Goal: Task Accomplishment & Management: Use online tool/utility

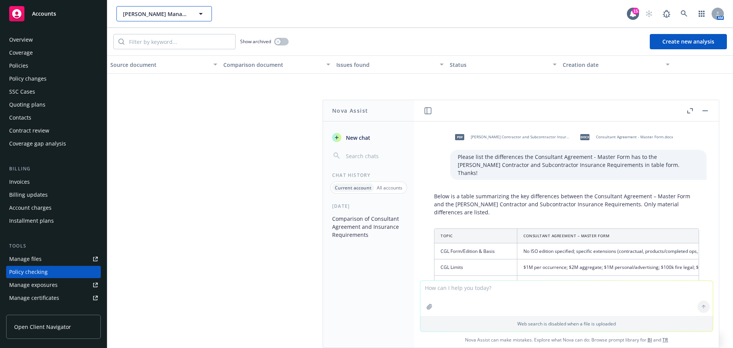
click at [132, 11] on span "Karney Management Company" at bounding box center [156, 14] width 66 height 8
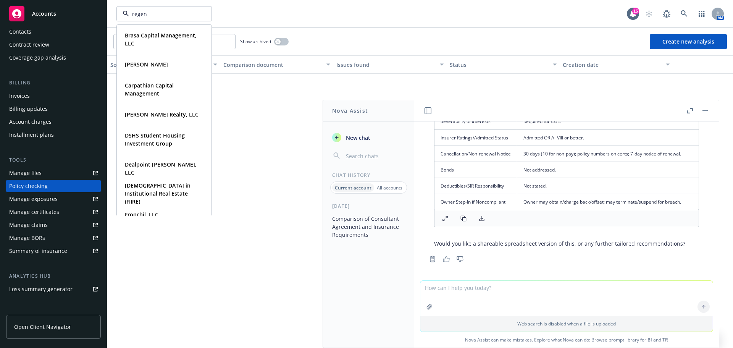
type input "regent"
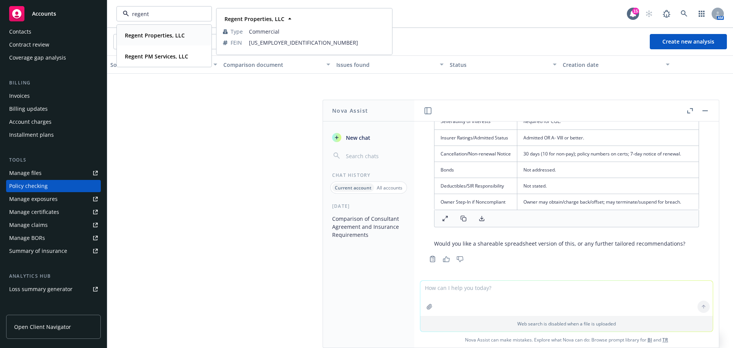
click at [173, 42] on div "Regent Properties, LLC Type Commercial FEIN 26-0224141" at bounding box center [164, 35] width 94 height 20
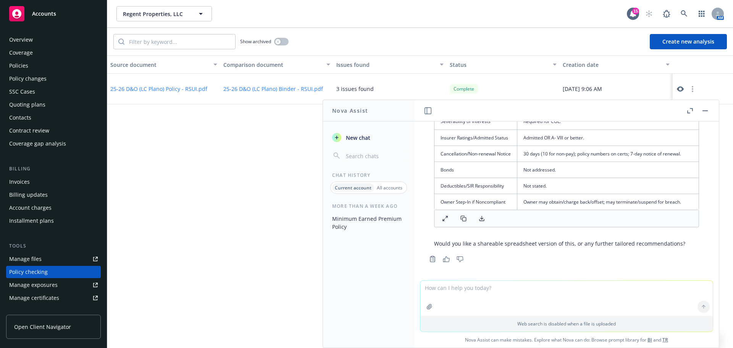
click at [22, 77] on div "Policy changes" at bounding box center [27, 79] width 37 height 12
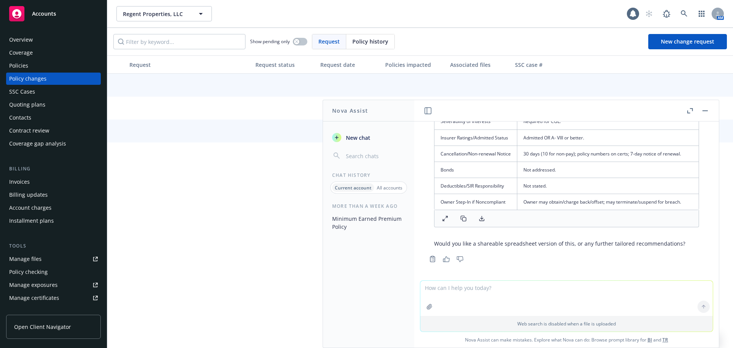
click at [20, 100] on div "Quoting plans" at bounding box center [27, 104] width 36 height 12
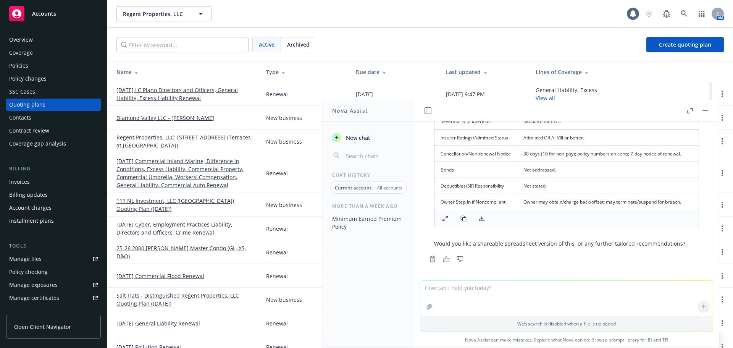
click at [701, 108] on button "button" at bounding box center [704, 110] width 9 height 9
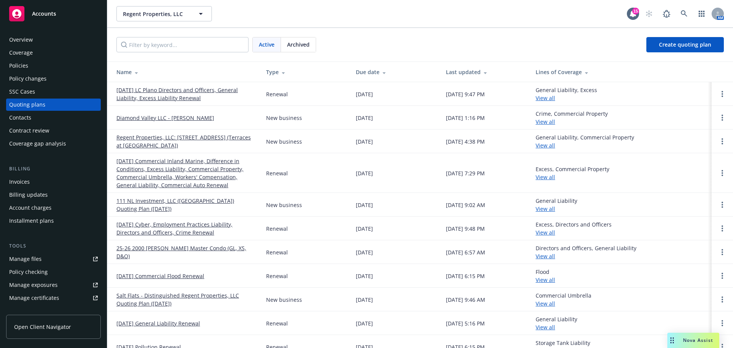
click at [192, 139] on link "Regent Properties, LLC: [STREET_ADDRESS] (Terraces at [GEOGRAPHIC_DATA])" at bounding box center [184, 141] width 137 height 16
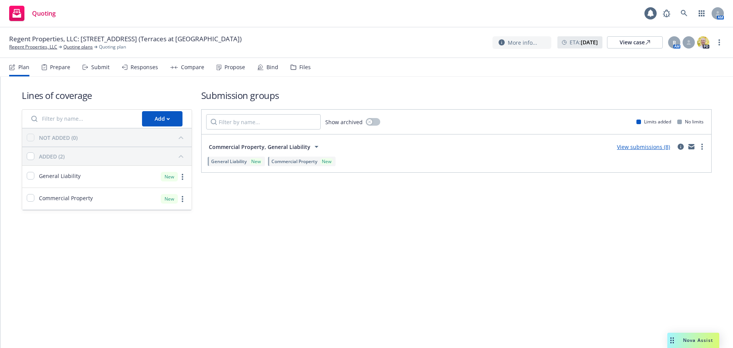
click at [637, 147] on link "View submissions (8)" at bounding box center [643, 146] width 53 height 7
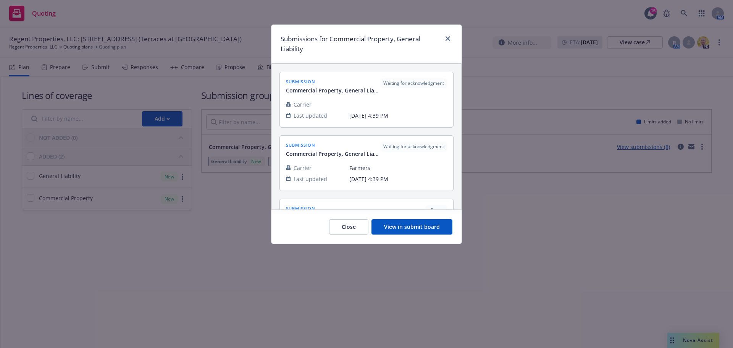
click at [410, 224] on button "View in submit board" at bounding box center [411, 226] width 81 height 15
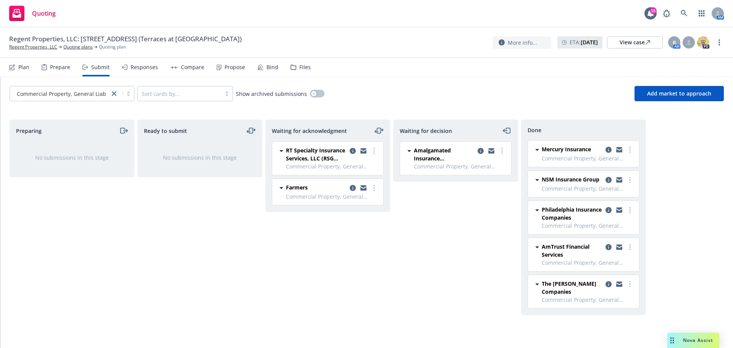
click at [76, 250] on div "Preparing No submissions in this stage" at bounding box center [72, 225] width 125 height 212
click at [685, 90] on span "Add market to approach" at bounding box center [679, 93] width 64 height 7
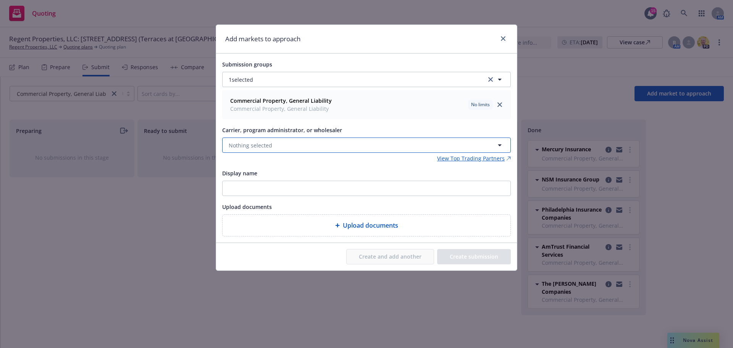
click at [256, 147] on span "Nothing selected" at bounding box center [251, 145] width 44 height 8
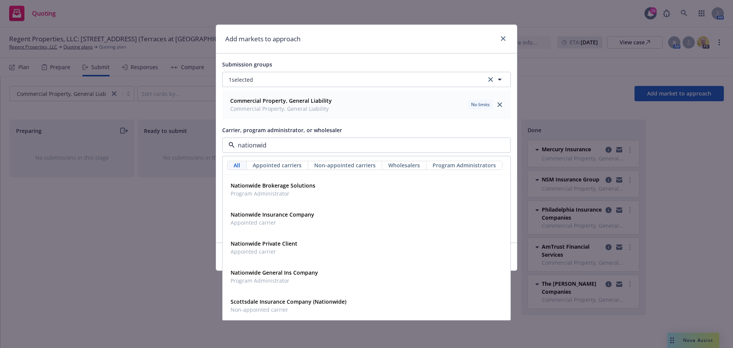
type input "nationwide"
click at [272, 226] on span "Appointed carrier" at bounding box center [273, 222] width 84 height 8
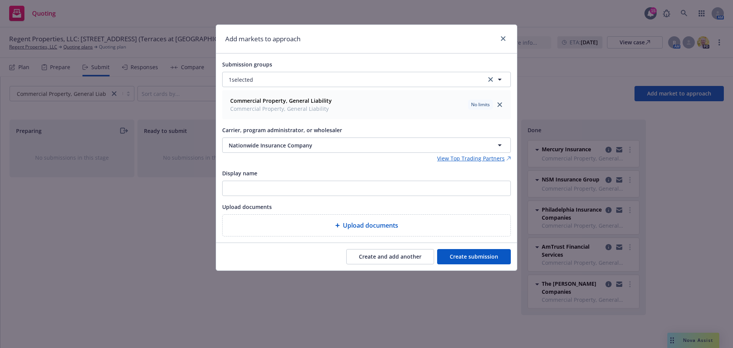
click at [479, 262] on button "Create submission" at bounding box center [474, 256] width 74 height 15
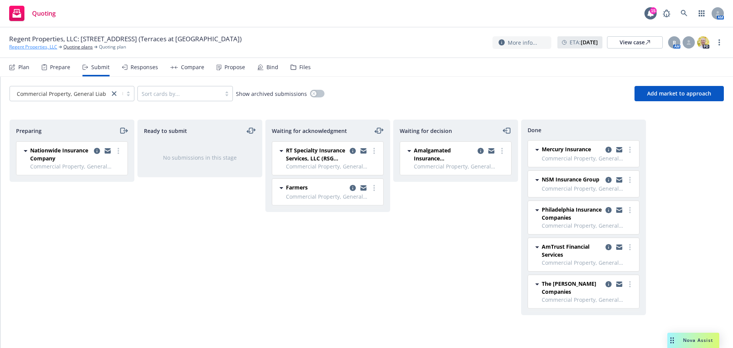
click at [29, 45] on link "Regent Properties, LLC" at bounding box center [33, 47] width 48 height 7
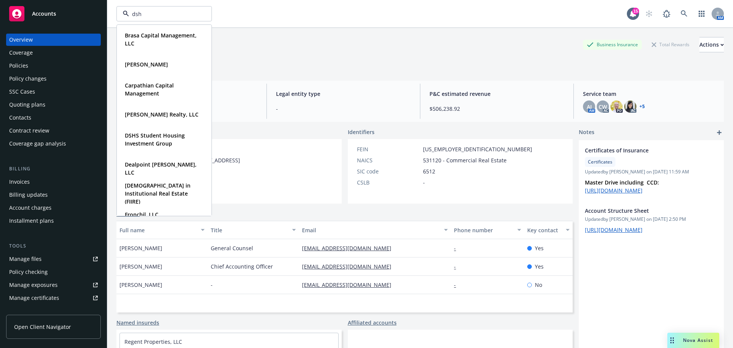
type input "dshs"
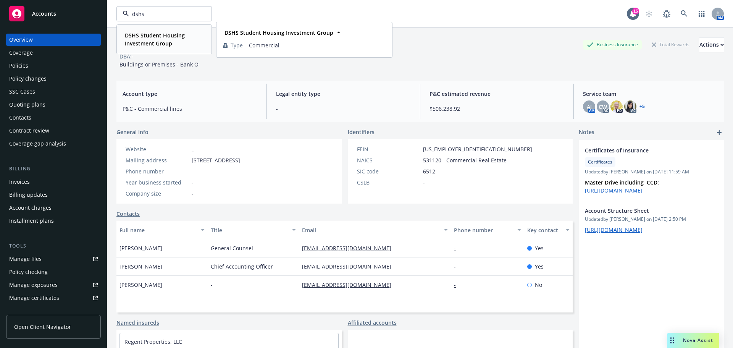
click at [154, 40] on strong "DSHS Student Housing Investment Group" at bounding box center [155, 39] width 60 height 15
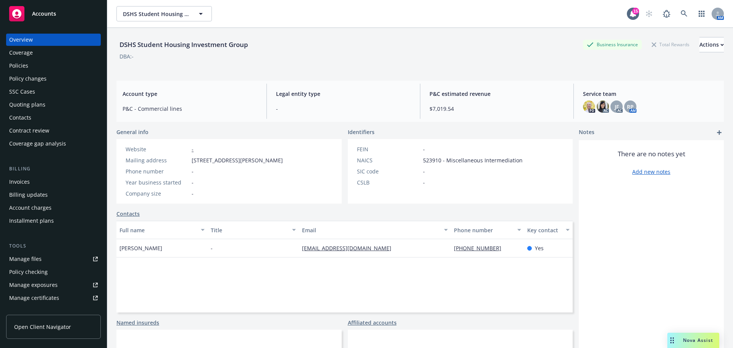
click at [38, 105] on div "Quoting plans" at bounding box center [27, 104] width 36 height 12
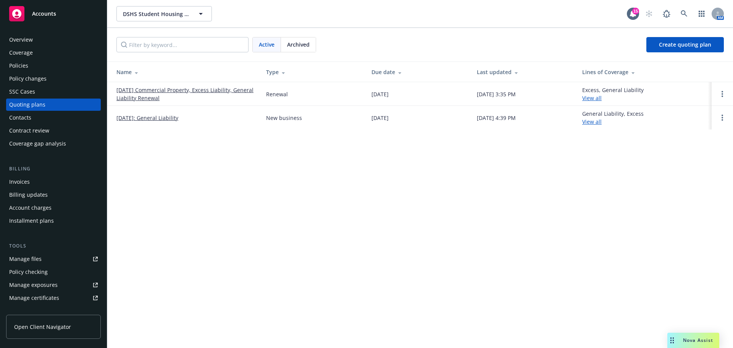
click at [178, 92] on link "10/18/25 Commercial Property, Excess Liability, General Liability Renewal" at bounding box center [184, 94] width 137 height 16
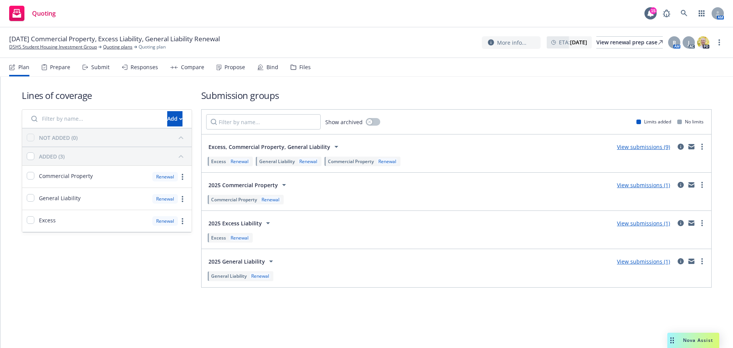
click at [654, 140] on div "Excess, Commercial Property, General Liability View submissions (9)" at bounding box center [456, 146] width 500 height 15
click at [659, 155] on div "Excess Renewal General Liability Renewal Commercial Property Renewal" at bounding box center [456, 161] width 500 height 13
click at [663, 147] on link "View submissions (9)" at bounding box center [643, 146] width 53 height 7
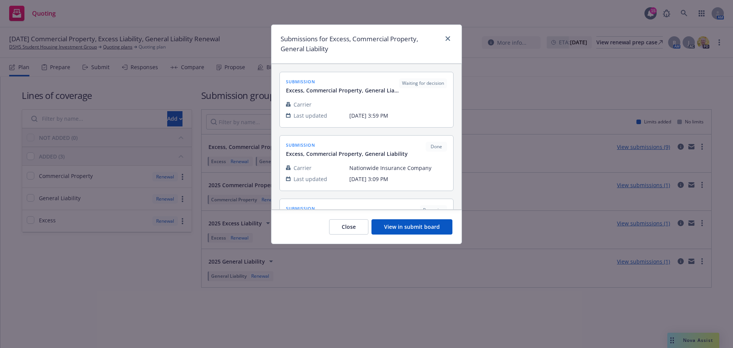
click at [415, 224] on button "View in submit board" at bounding box center [411, 226] width 81 height 15
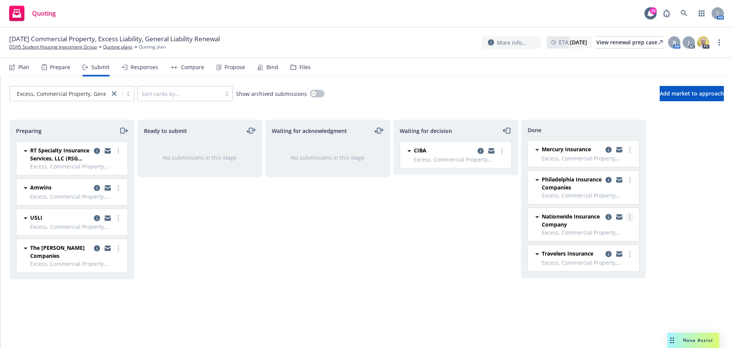
click at [628, 219] on link "more" at bounding box center [629, 216] width 9 height 9
click at [536, 214] on icon at bounding box center [536, 216] width 9 height 9
click at [603, 217] on div "Nationwide Insurance Company" at bounding box center [588, 220] width 93 height 16
click at [609, 217] on icon "copy logging email" at bounding box center [608, 217] width 6 height 6
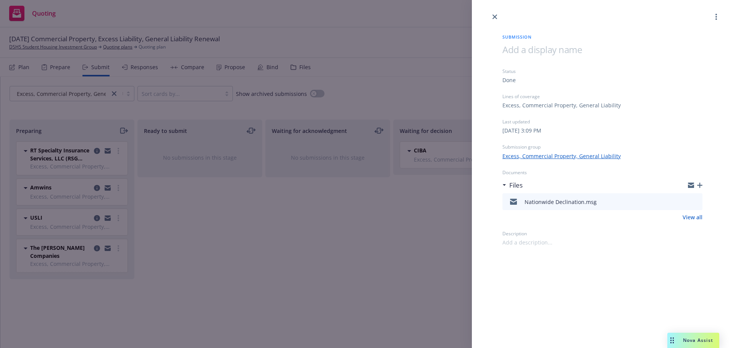
click at [694, 203] on icon "preview file" at bounding box center [695, 200] width 7 height 5
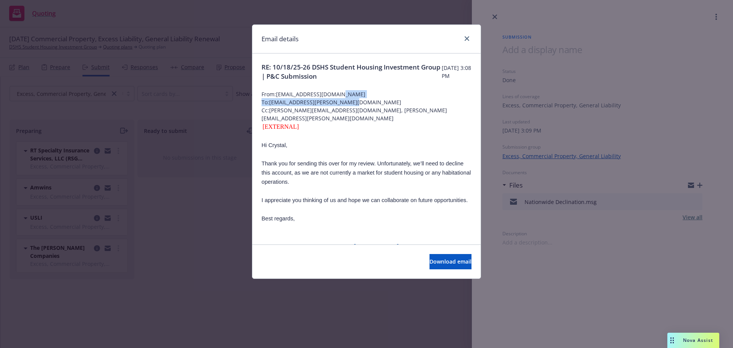
drag, startPoint x: 472, startPoint y: 98, endPoint x: 473, endPoint y: 105, distance: 7.6
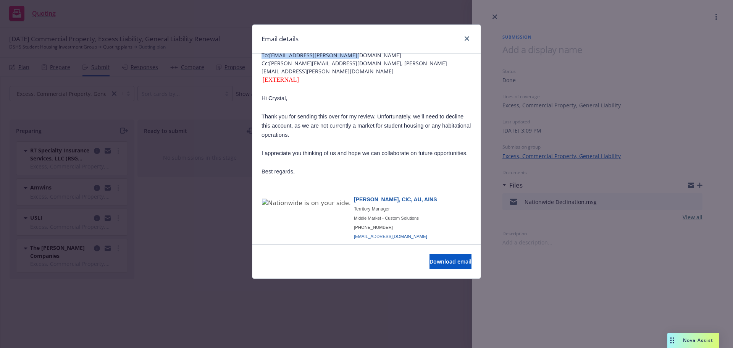
scroll to position [46, 0]
click at [464, 37] on link "close" at bounding box center [466, 38] width 9 height 9
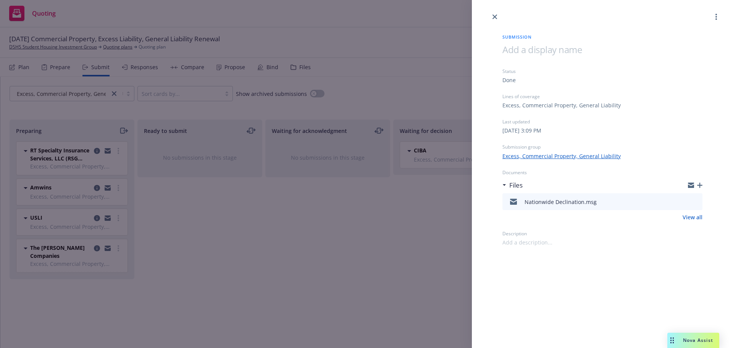
click at [698, 184] on icon "button" at bounding box center [699, 184] width 5 height 5
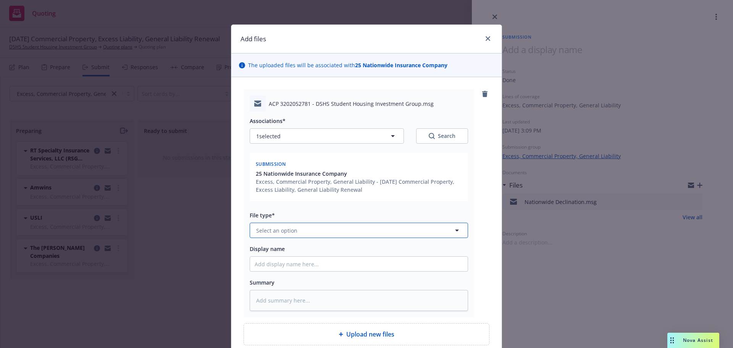
click at [315, 231] on button "Select an option" at bounding box center [359, 230] width 218 height 15
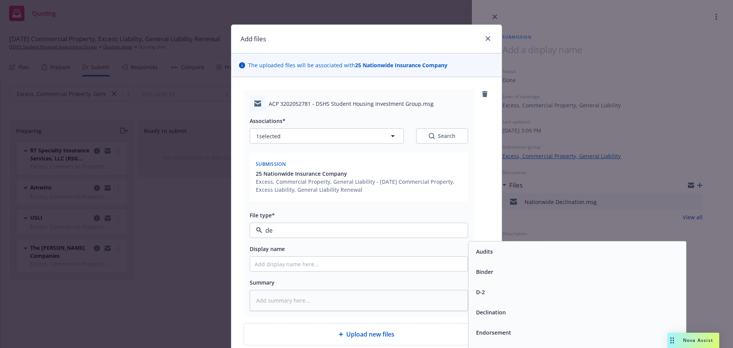
type input "dec"
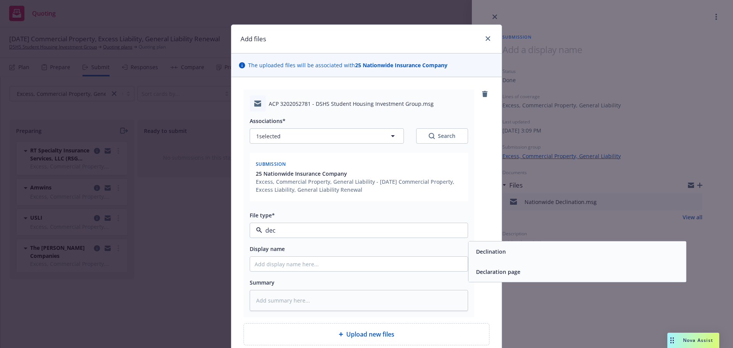
click at [579, 253] on div "Declination" at bounding box center [577, 251] width 208 height 11
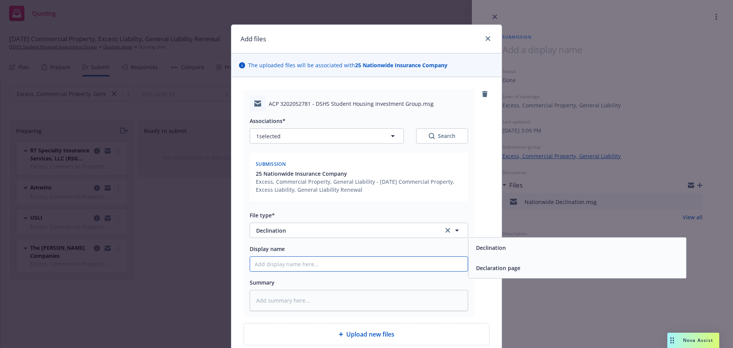
click at [309, 268] on input "Display name" at bounding box center [359, 264] width 218 height 15
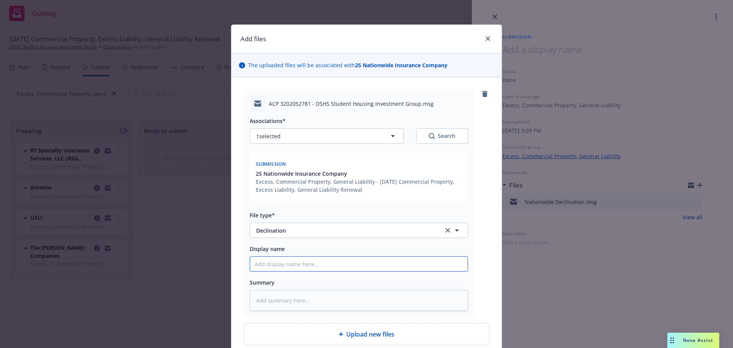
type textarea "x"
type input "S"
type textarea "x"
type input "Sm"
type textarea "x"
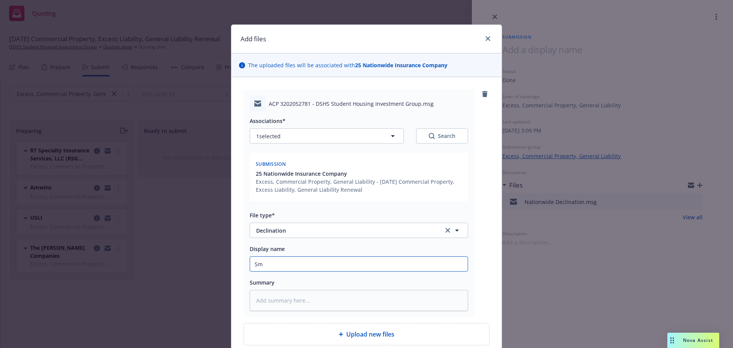
type input "Sma"
type textarea "x"
type input "Smal"
type textarea "x"
type input "Small"
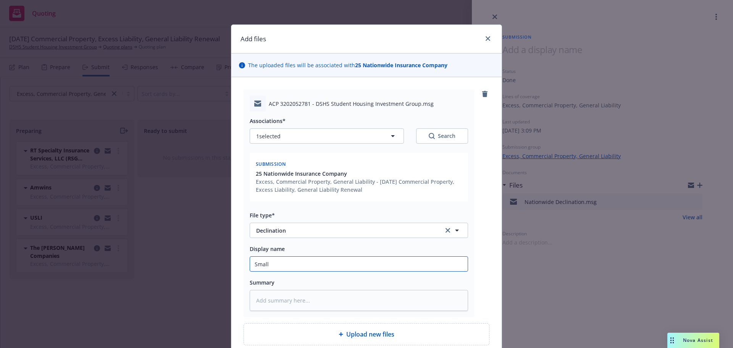
type textarea "x"
type input "Small"
type textarea "x"
type input "Small C"
type textarea "x"
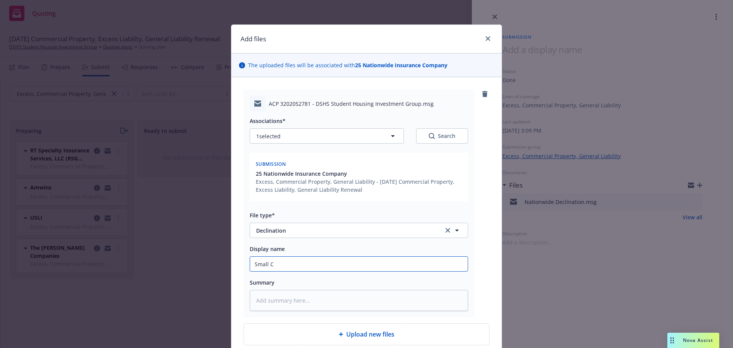
type input "Small Co"
type textarea "x"
type input "Small Com"
type textarea "x"
type input "Small Comm"
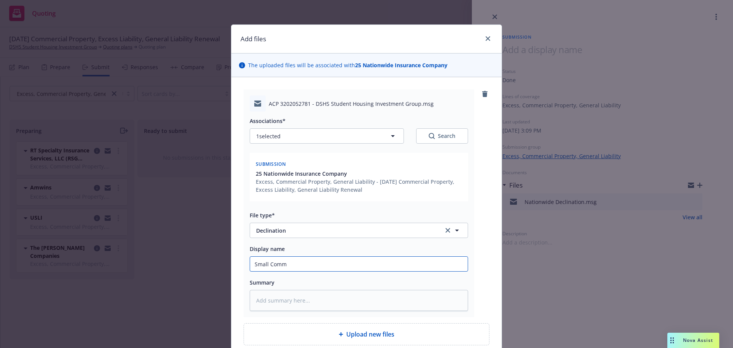
type textarea "x"
type input "Small Comme"
type textarea "x"
type input "Small Commer"
type textarea "x"
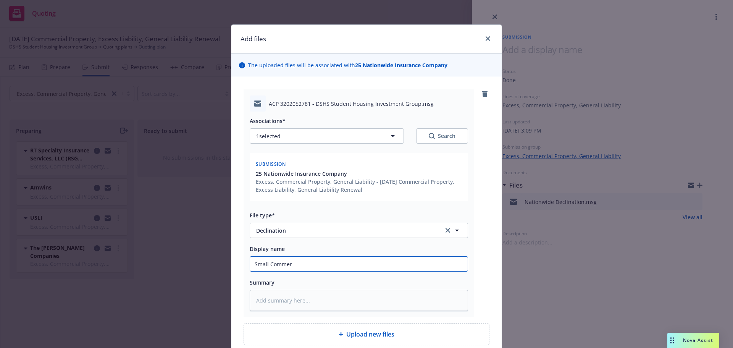
type input "Small Commerc"
type textarea "x"
type input "Small Commerci"
type textarea "x"
type input "Small Commercia"
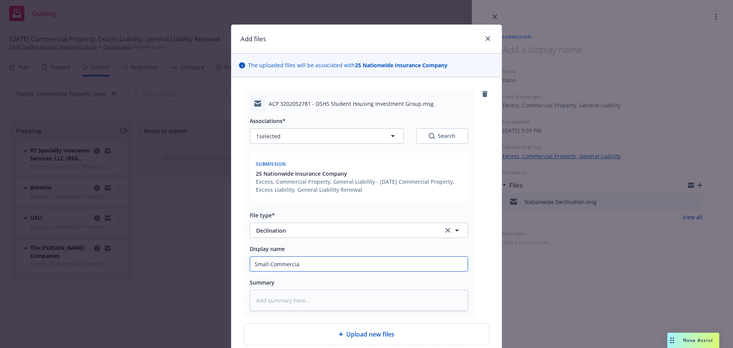
type textarea "x"
type input "Small Commercial"
type textarea "x"
type input "Small Commercial"
type textarea "x"
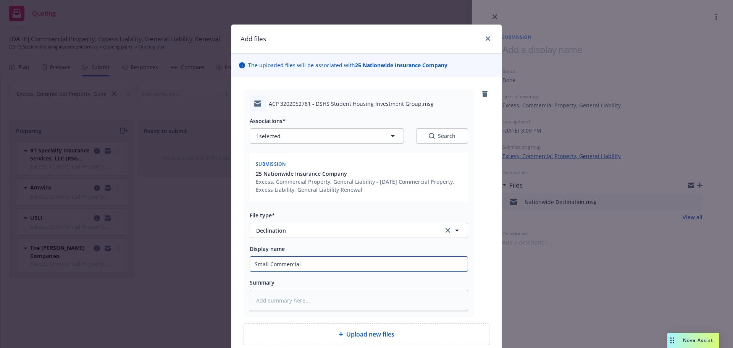
type input "Small Commercial N"
type textarea "x"
type input "Small Commercial Na"
type textarea "x"
type input "Small Commercial Nat"
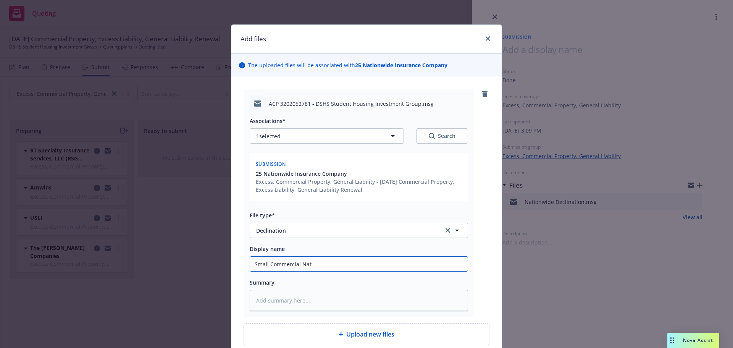
type textarea "x"
type input "Small Commercial Nati"
type textarea "x"
type input "Small Commercial Natio"
type textarea "x"
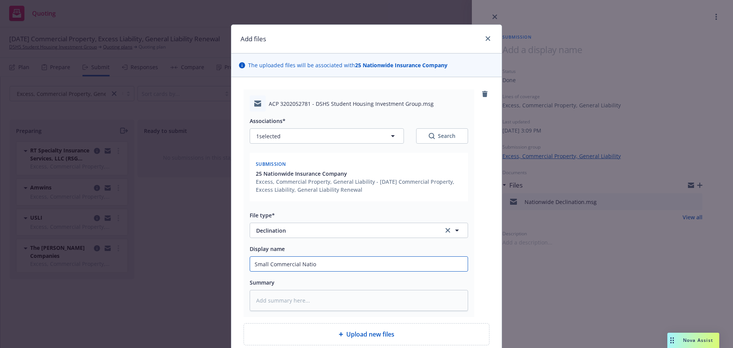
type input "Small Commercial Nation"
type textarea "x"
type input "Small Commercial Nationw"
type textarea "x"
type input "Small Commercial Nationwi"
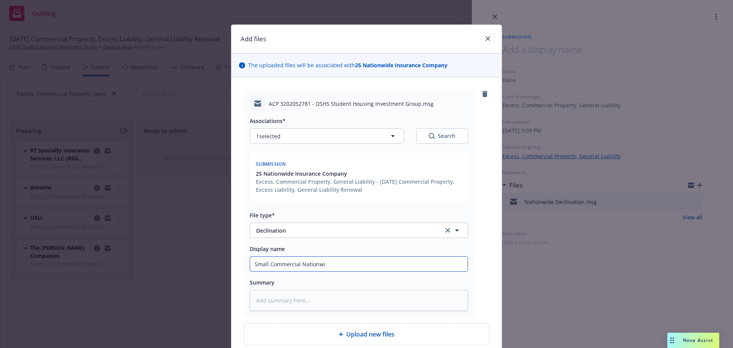
type textarea "x"
type input "Small Commercial Nationwid"
type textarea "x"
type input "Small Commercial Nationwide"
type textarea "x"
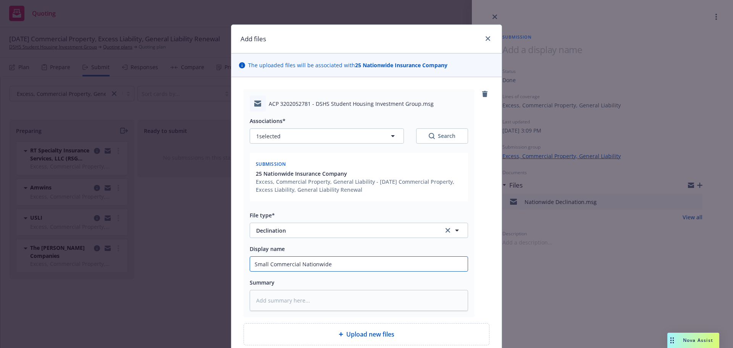
type input "Small Commercial Nationwide"
type textarea "x"
type input "Small Commercial Nationwide D"
type textarea "x"
type input "Small Commercial Nationwide De"
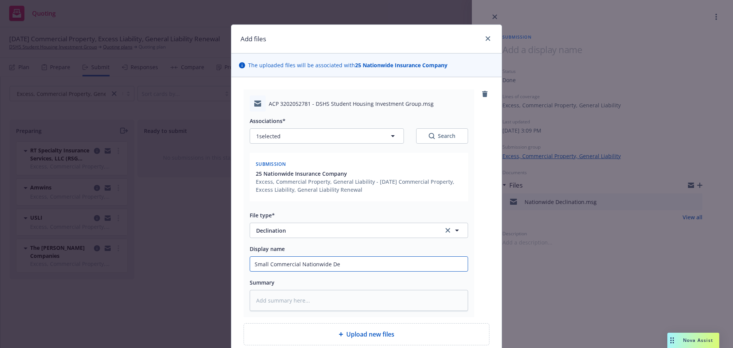
type textarea "x"
type input "Small Commercial Nationwide Dec"
type textarea "x"
type input "Small Commercial Nationwide Decl"
type textarea "x"
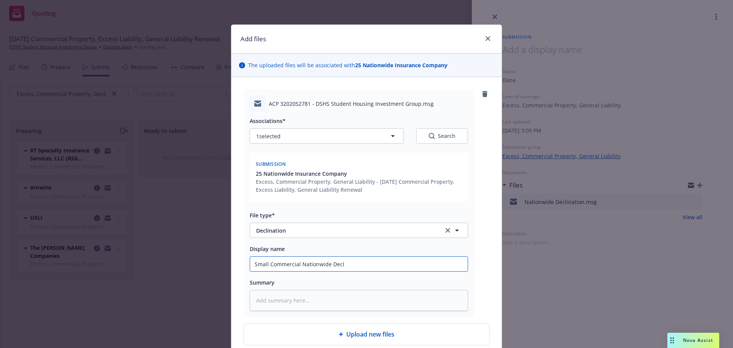
type input "Small Commercial Nationwide Decli"
type textarea "x"
type input "Small Commercial Nationwide Declin"
type textarea "x"
type input "Small Commercial Nationwide Declina"
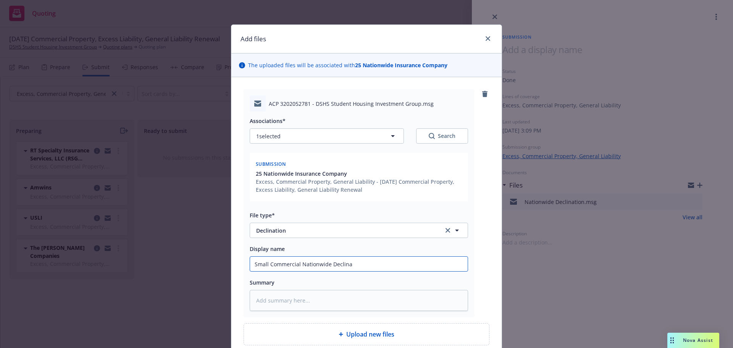
type textarea "x"
type input "Small Commercial Nationwide Declinat"
type textarea "x"
type input "Small Commercial Nationwide Declinati"
type textarea "x"
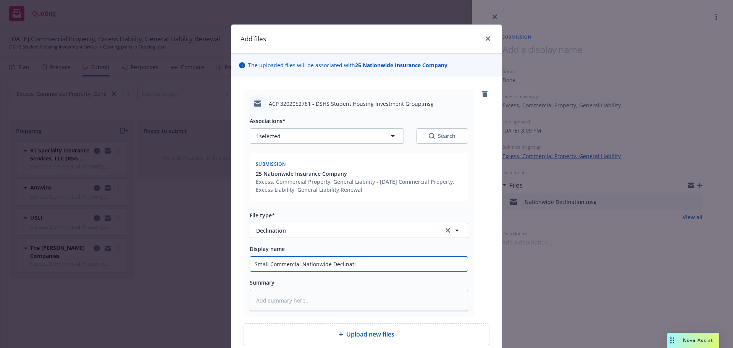
type input "Small Commercial Nationwide Declinatio"
type textarea "x"
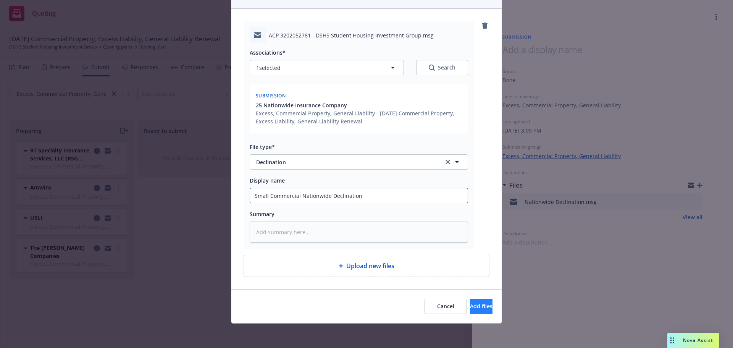
type input "Small Commercial Nationwide Declination"
click at [470, 300] on button "Add files" at bounding box center [481, 305] width 23 height 15
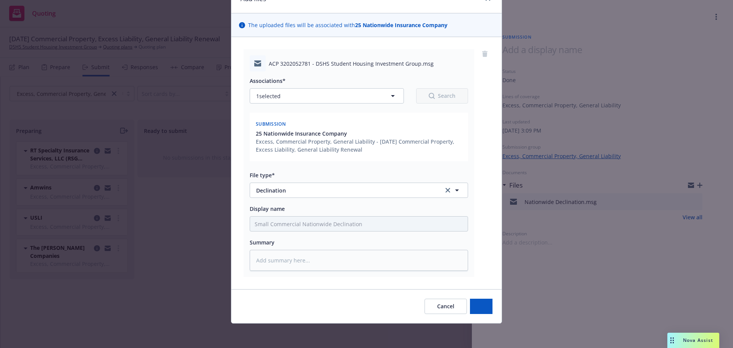
scroll to position [40, 0]
type textarea "x"
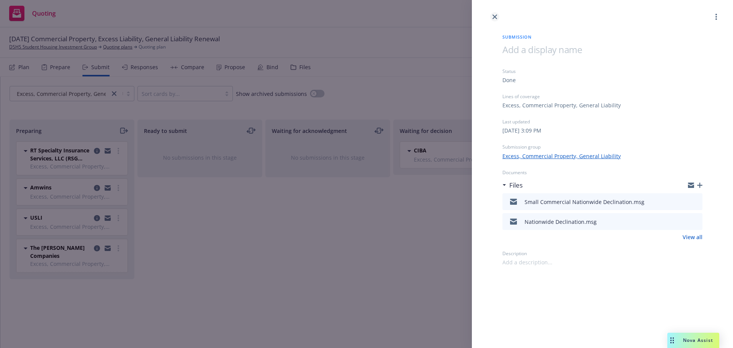
click at [494, 18] on icon "close" at bounding box center [494, 17] width 5 height 5
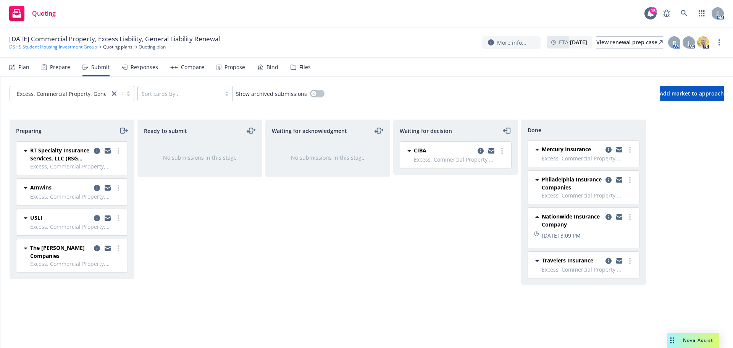
click at [40, 44] on link "DSHS Student Housing Investment Group" at bounding box center [53, 47] width 88 height 7
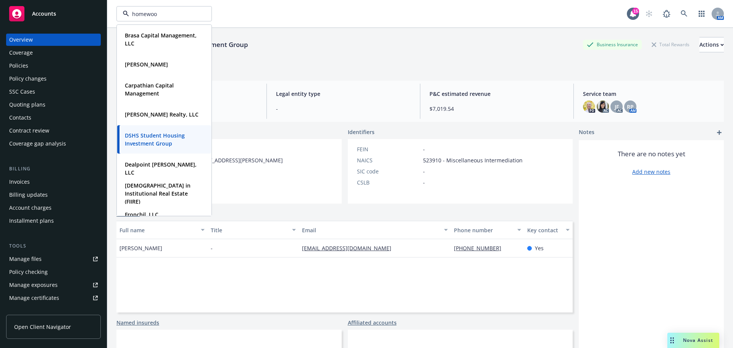
type input "homewood"
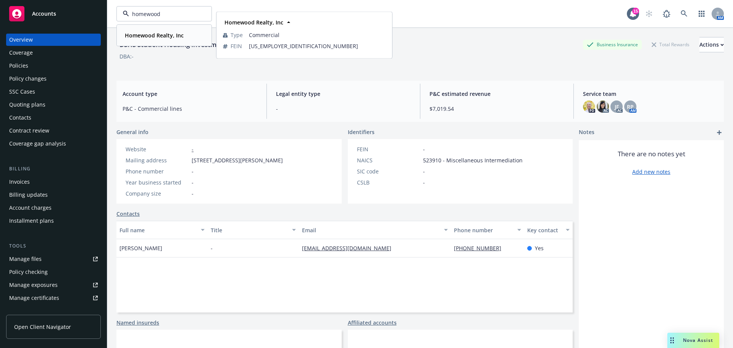
click at [145, 31] on div "Homewood Realty, Inc" at bounding box center [153, 35] width 63 height 11
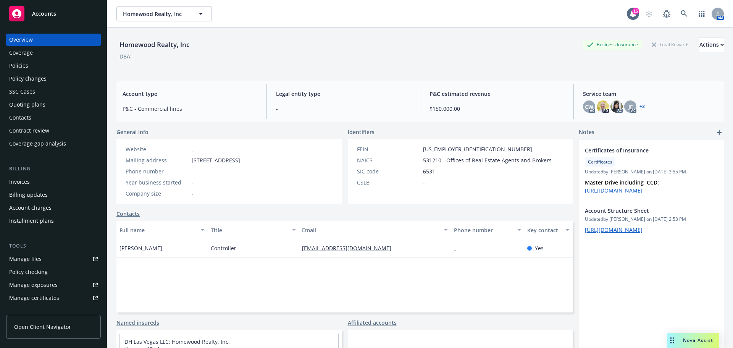
click at [22, 70] on div "Policies" at bounding box center [18, 66] width 19 height 12
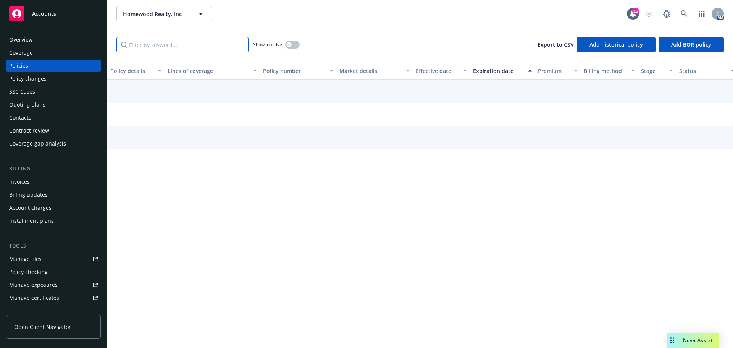
click at [198, 43] on input "Filter by keyword..." at bounding box center [182, 44] width 132 height 15
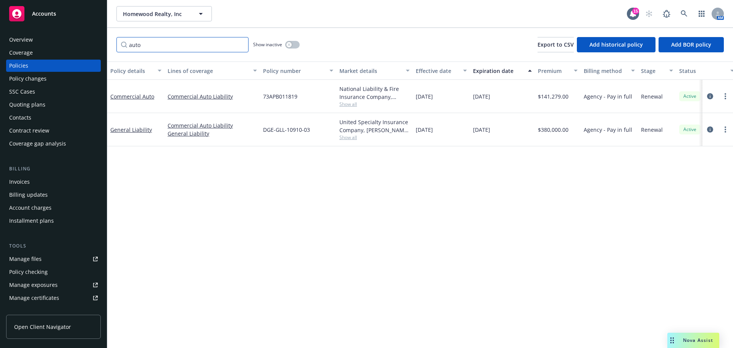
type input "auto"
click at [689, 337] on span "Nova Assist" at bounding box center [698, 340] width 30 height 6
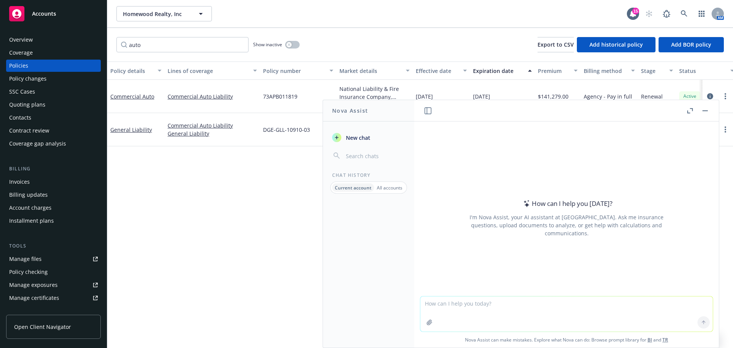
click at [636, 310] on textarea at bounding box center [566, 313] width 292 height 35
type textarea "Which is better financial score? VIII or VII"
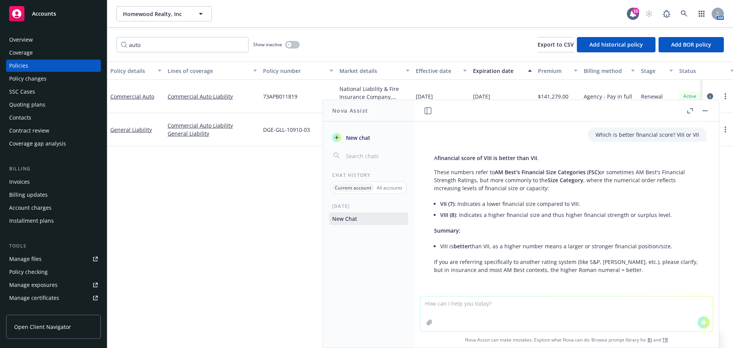
scroll to position [13, 0]
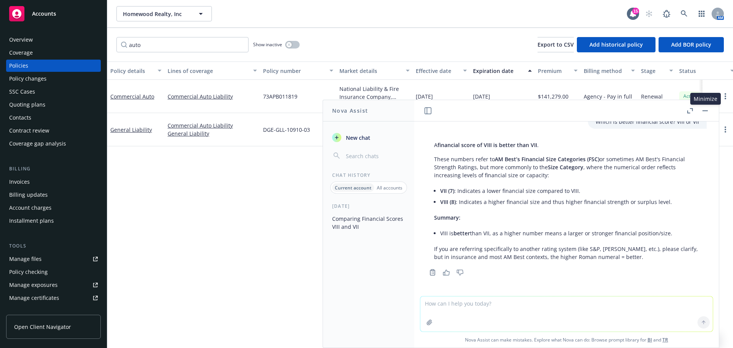
click at [705, 108] on button "button" at bounding box center [704, 110] width 9 height 9
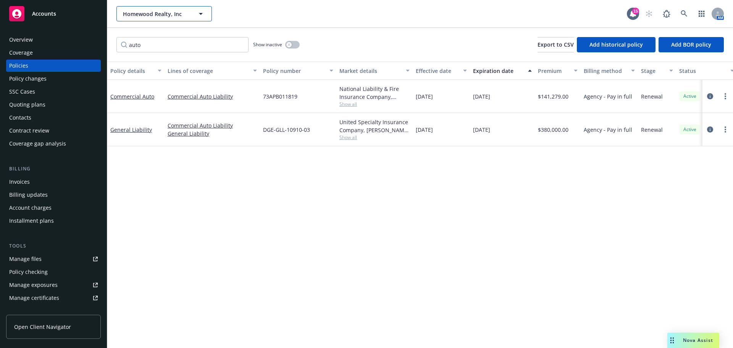
click at [147, 19] on button "Homewood Realty, Inc" at bounding box center [163, 13] width 95 height 15
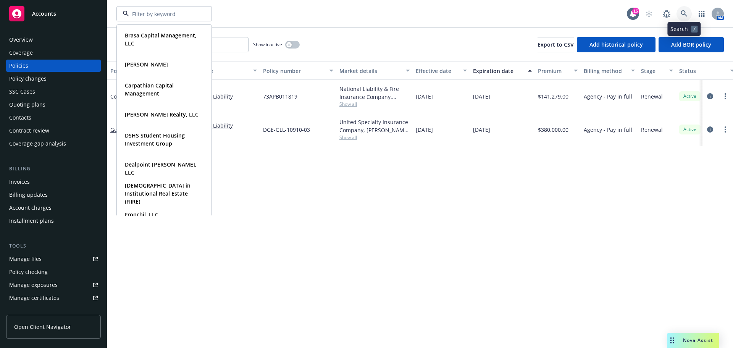
click at [682, 13] on icon at bounding box center [684, 13] width 7 height 7
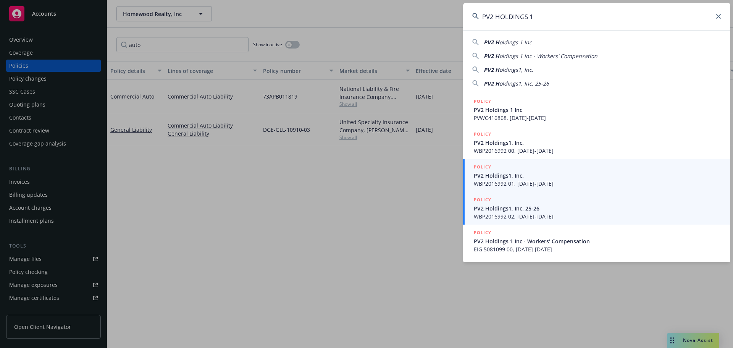
type input "PV2 HOLDINGS 1"
click at [532, 214] on span "WBP2016992 02, [DATE]-[DATE]" at bounding box center [597, 216] width 247 height 8
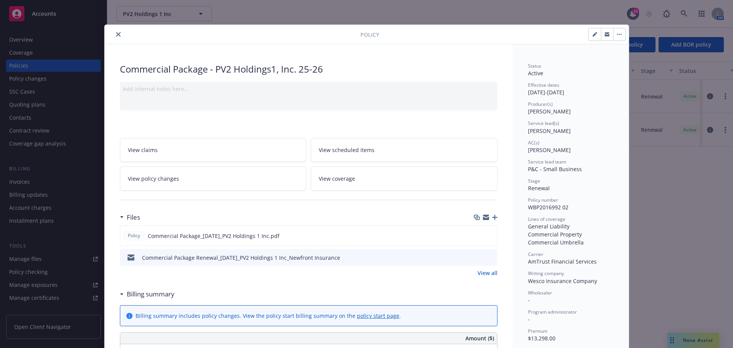
click at [116, 32] on icon "close" at bounding box center [118, 34] width 5 height 5
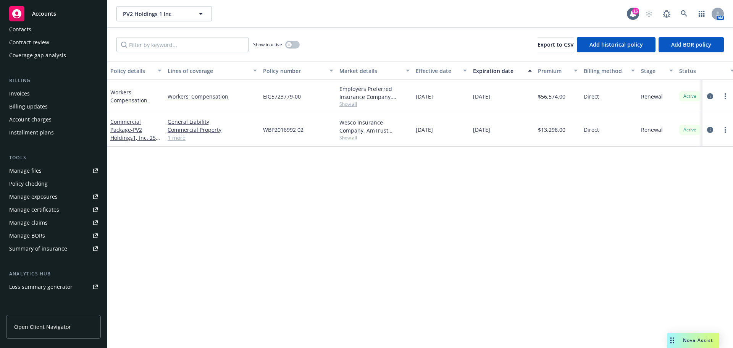
scroll to position [163, 0]
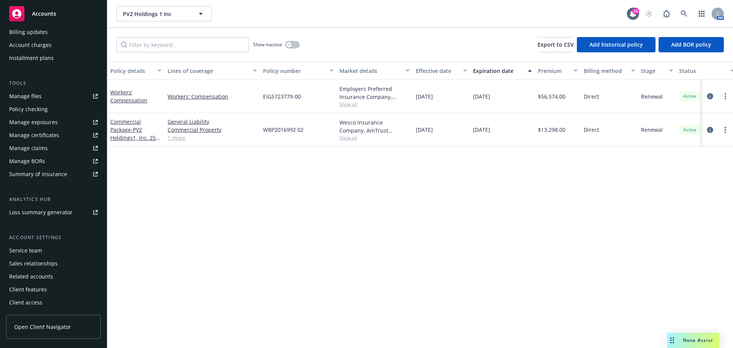
click at [39, 246] on div "Service team" at bounding box center [25, 250] width 33 height 12
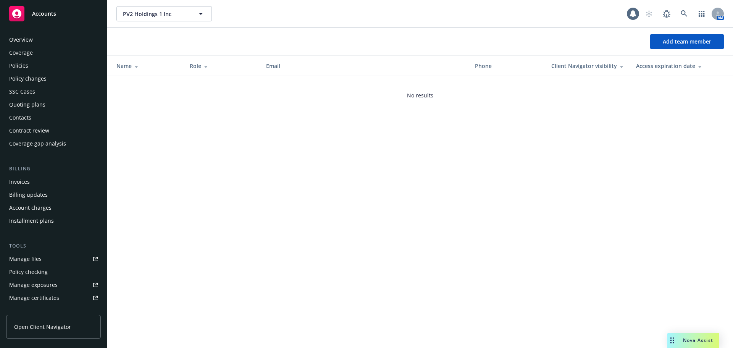
scroll to position [163, 0]
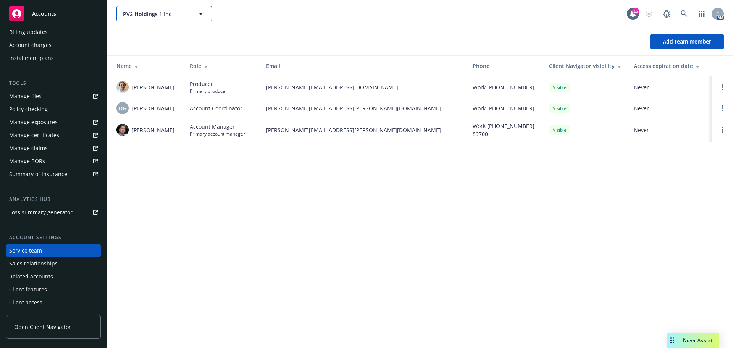
click at [145, 15] on span "PV2 Holdings 1 Inc" at bounding box center [156, 14] width 66 height 8
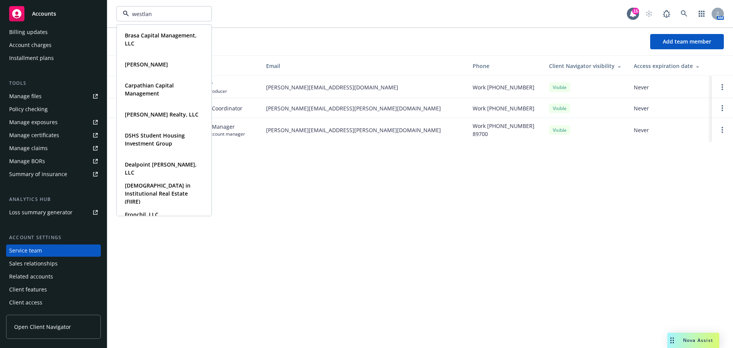
type input "westland"
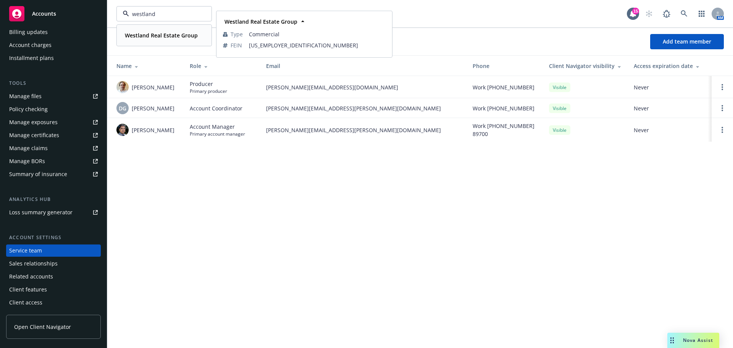
click at [139, 38] on strong "Westland Real Estate Group" at bounding box center [161, 35] width 73 height 7
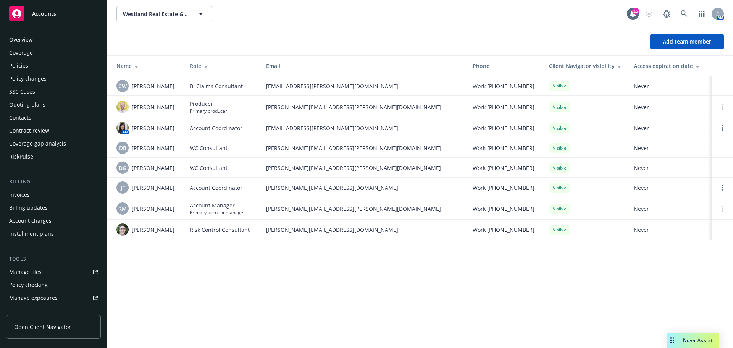
click at [31, 66] on div "Policies" at bounding box center [53, 66] width 89 height 12
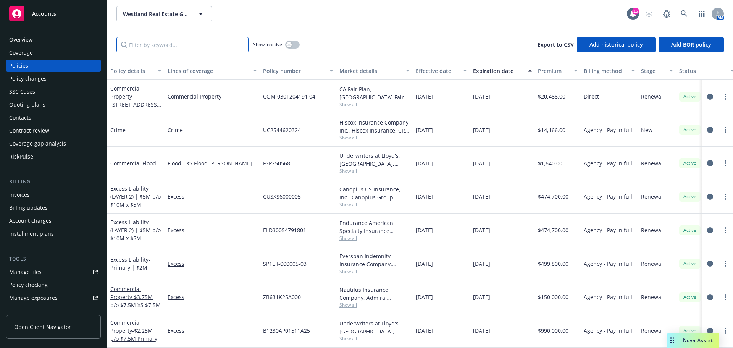
click at [173, 46] on input "Filter by keyword..." at bounding box center [182, 44] width 132 height 15
click at [190, 49] on input "Filter by keyword..." at bounding box center [182, 44] width 132 height 15
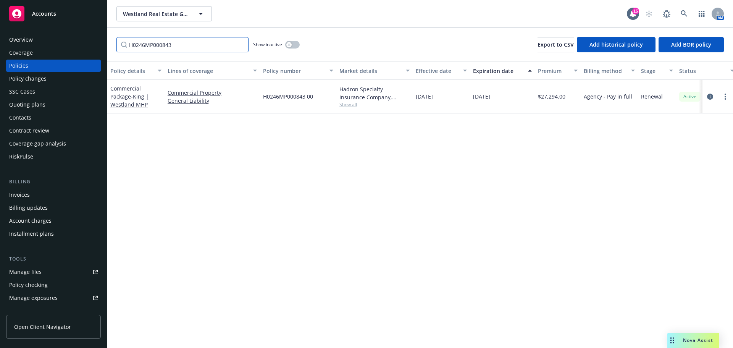
type input "H0246MP000843"
click at [166, 70] on button "Lines of coverage" at bounding box center [212, 70] width 95 height 18
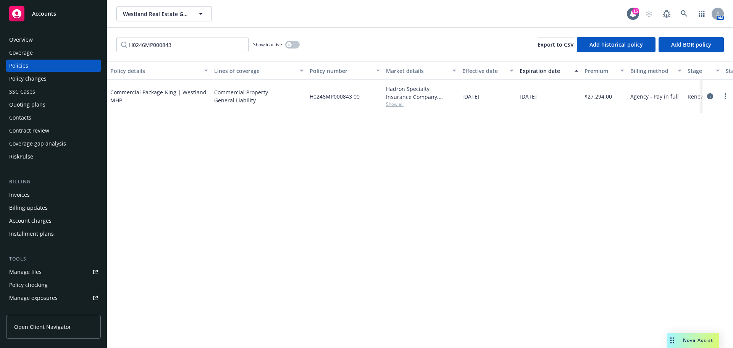
drag, startPoint x: 163, startPoint y: 71, endPoint x: 212, endPoint y: 76, distance: 49.2
click at [211, 76] on button "Policy details" at bounding box center [159, 70] width 104 height 18
drag, startPoint x: 194, startPoint y: 105, endPoint x: 184, endPoint y: 94, distance: 15.4
click at [184, 94] on div "Commercial Package - King | Westland MHP" at bounding box center [160, 96] width 106 height 33
copy span "Westland MHP"
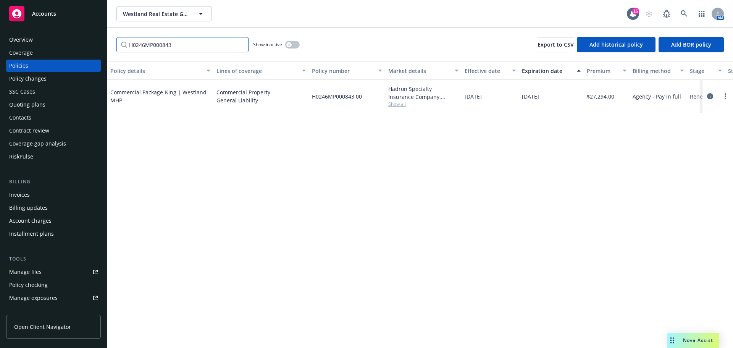
click at [216, 51] on input "H0246MP000843" at bounding box center [182, 44] width 132 height 15
drag, startPoint x: 207, startPoint y: 44, endPoint x: 78, endPoint y: 42, distance: 129.0
click at [78, 42] on div "Accounts Overview Coverage Policies Policy changes SSC Cases Quoting plans Cont…" at bounding box center [366, 174] width 733 height 348
click at [158, 134] on div "Policy details Lines of coverage Policy number Market details Effective date Ex…" at bounding box center [420, 204] width 626 height 286
click at [190, 37] on input "H0246MP000843" at bounding box center [182, 44] width 132 height 15
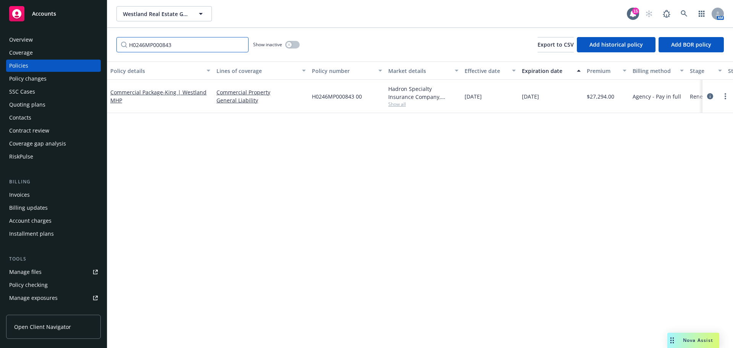
click at [198, 42] on input "H0246MP000843" at bounding box center [182, 44] width 132 height 15
drag, startPoint x: 174, startPoint y: 143, endPoint x: 177, endPoint y: 105, distance: 38.3
click at [174, 136] on div "Policy details Lines of coverage Policy number Market details Effective date Ex…" at bounding box center [420, 204] width 626 height 286
click at [182, 47] on input "H0246MP000843" at bounding box center [182, 44] width 132 height 15
